Goal: Task Accomplishment & Management: Manage account settings

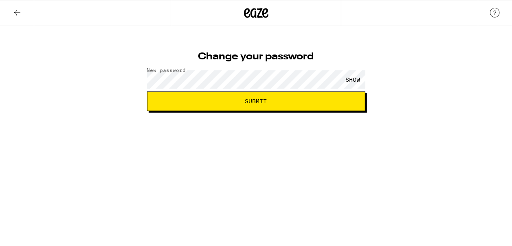
click at [244, 97] on button "Submit" at bounding box center [256, 102] width 218 height 20
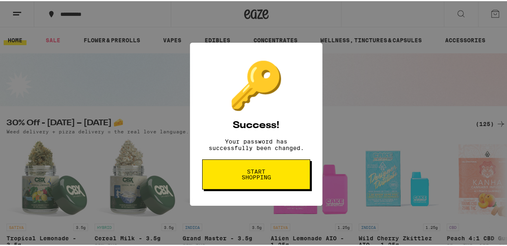
click at [0, 0] on div "🔑 Success! Your password has successfully been changed. Start shopping" at bounding box center [0, 0] width 0 height 0
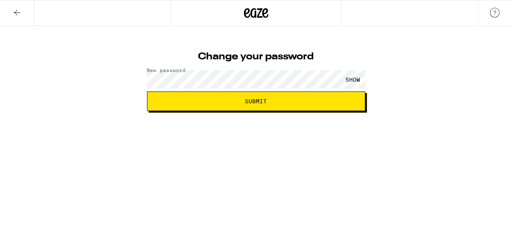
click at [259, 104] on span "Submit" at bounding box center [256, 102] width 22 height 6
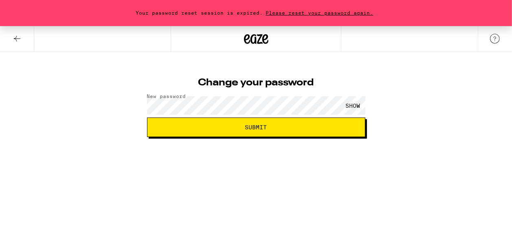
click at [325, 46] on div at bounding box center [256, 39] width 171 height 26
click at [147, 118] on button "Submit" at bounding box center [256, 128] width 218 height 20
click at [226, 133] on button "Submit" at bounding box center [256, 128] width 218 height 20
